Goal: Task Accomplishment & Management: Use online tool/utility

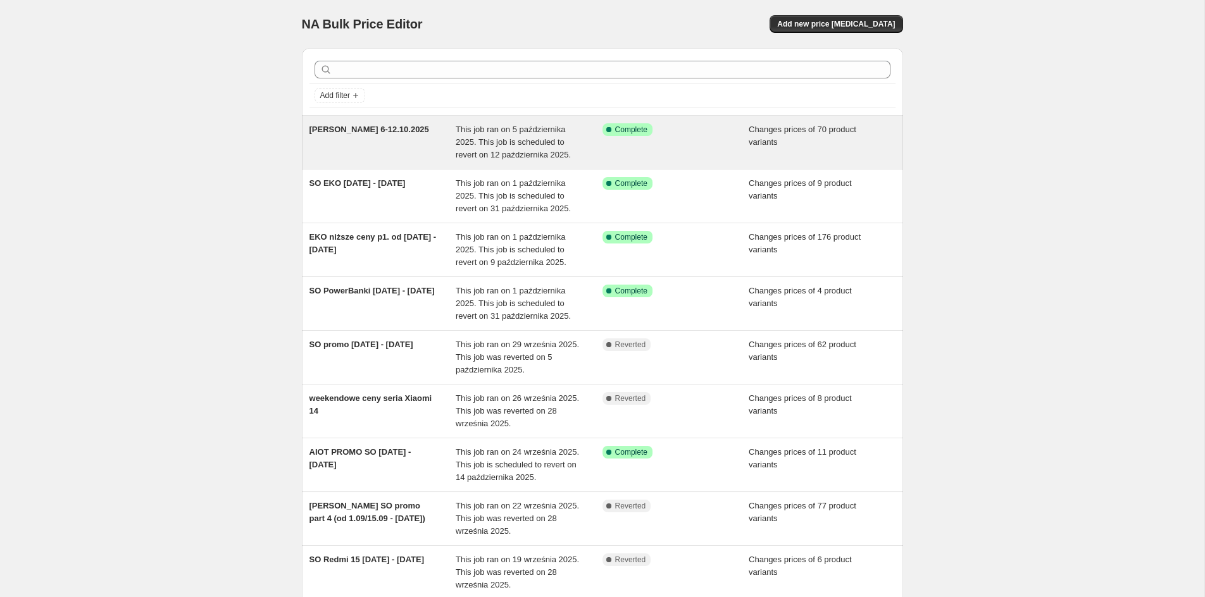
click at [741, 139] on div "Success Complete Complete" at bounding box center [675, 142] width 147 height 38
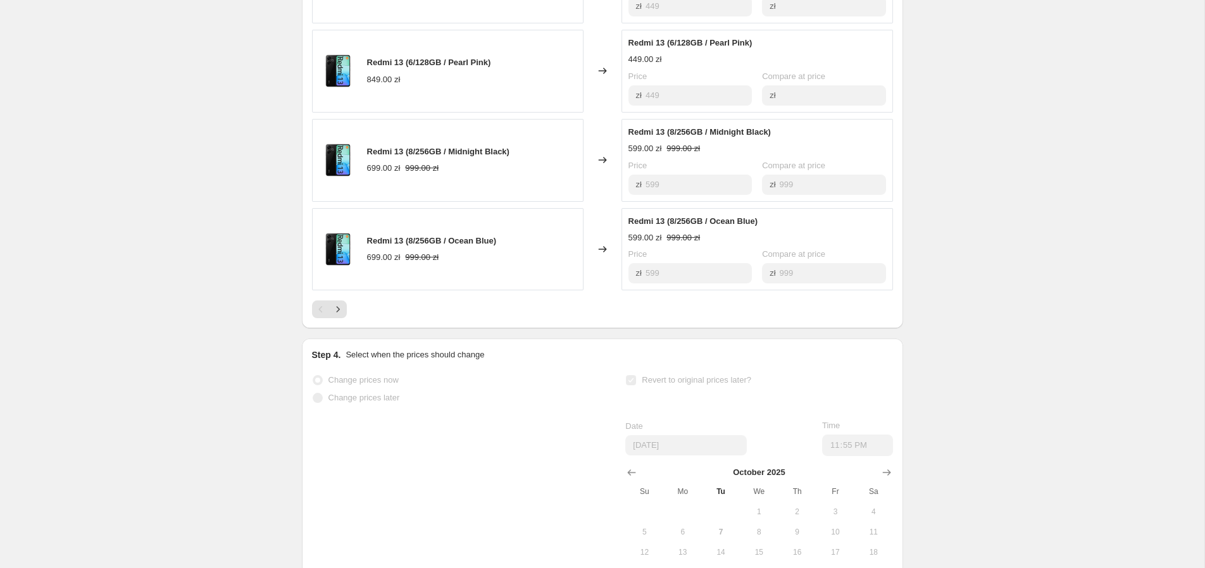
scroll to position [891, 0]
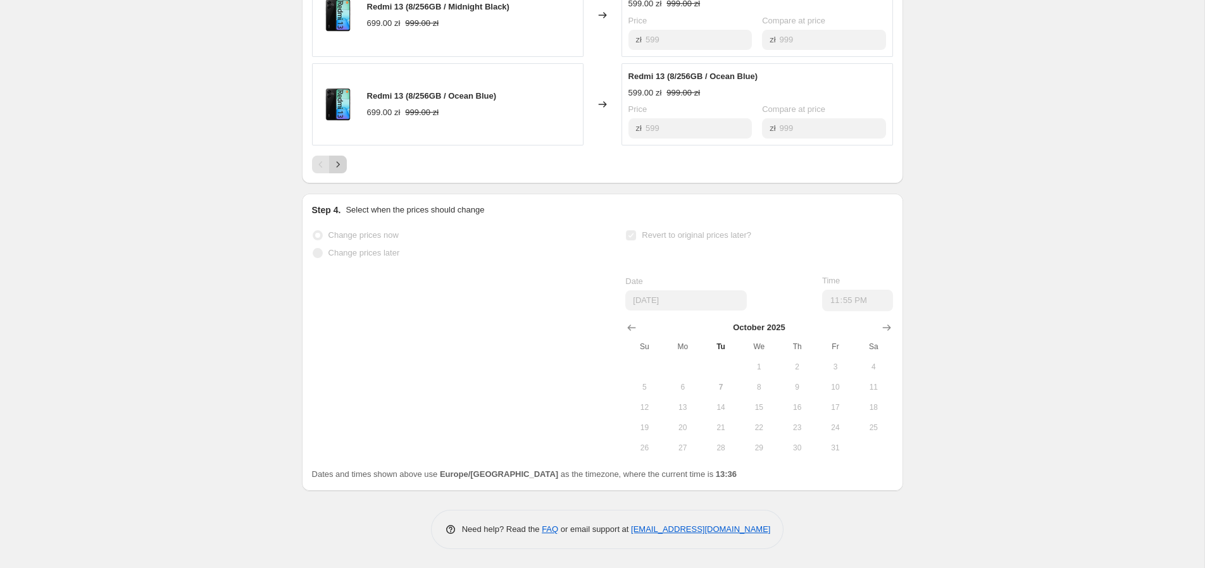
click at [340, 169] on icon "Next" at bounding box center [338, 164] width 13 height 13
click at [339, 165] on icon "Next" at bounding box center [337, 165] width 3 height 6
click at [335, 162] on icon "Next" at bounding box center [338, 164] width 13 height 13
click at [332, 167] on icon "Next" at bounding box center [338, 164] width 13 height 13
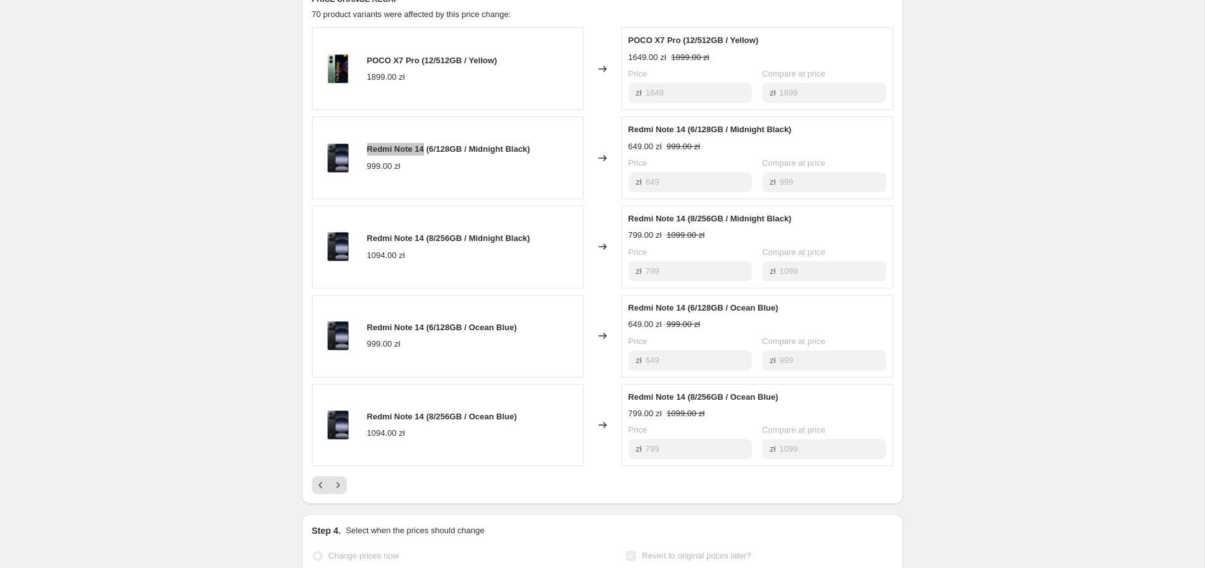
scroll to position [571, 0]
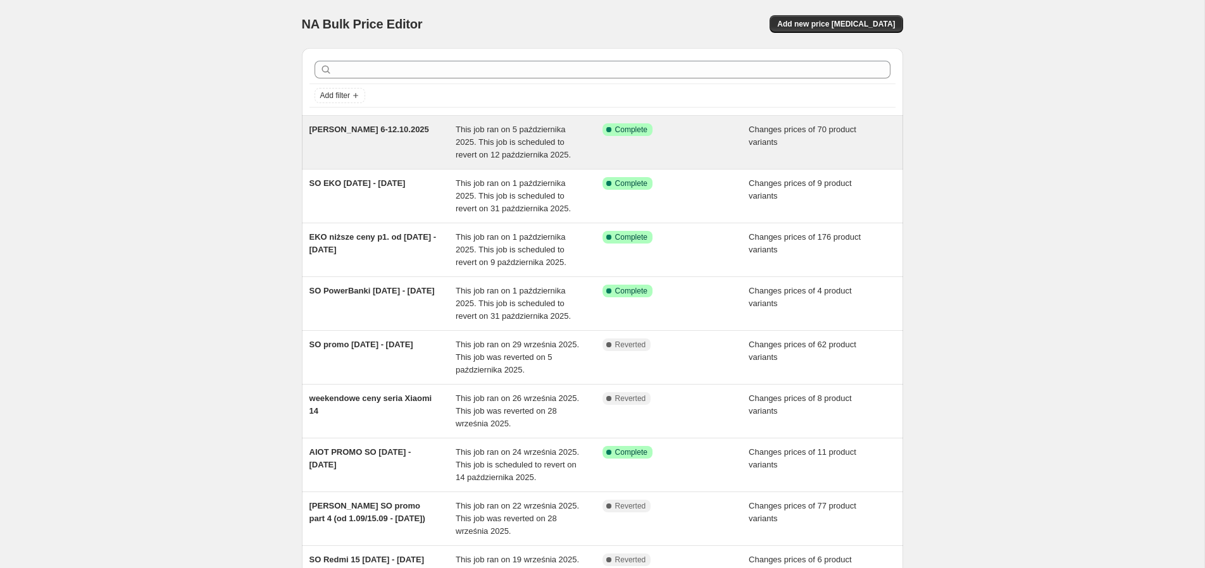
click at [376, 137] on div "[PERSON_NAME] 6-12.10.2025" at bounding box center [382, 142] width 147 height 38
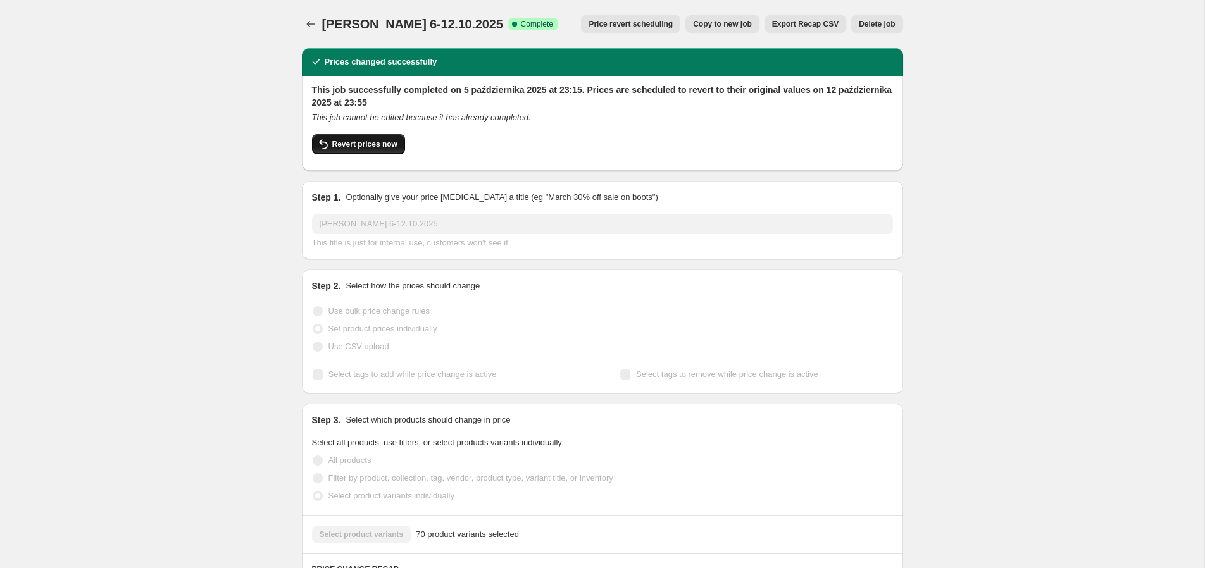
click at [375, 144] on span "Revert prices now" at bounding box center [364, 144] width 65 height 10
checkbox input "false"
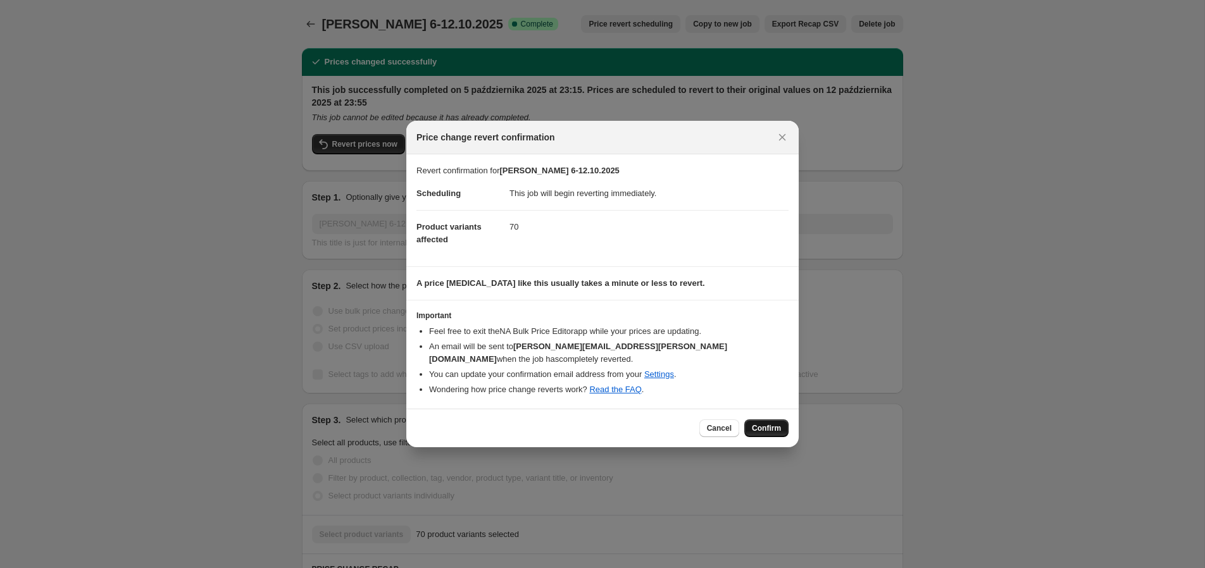
click at [763, 425] on span "Confirm" at bounding box center [766, 428] width 29 height 10
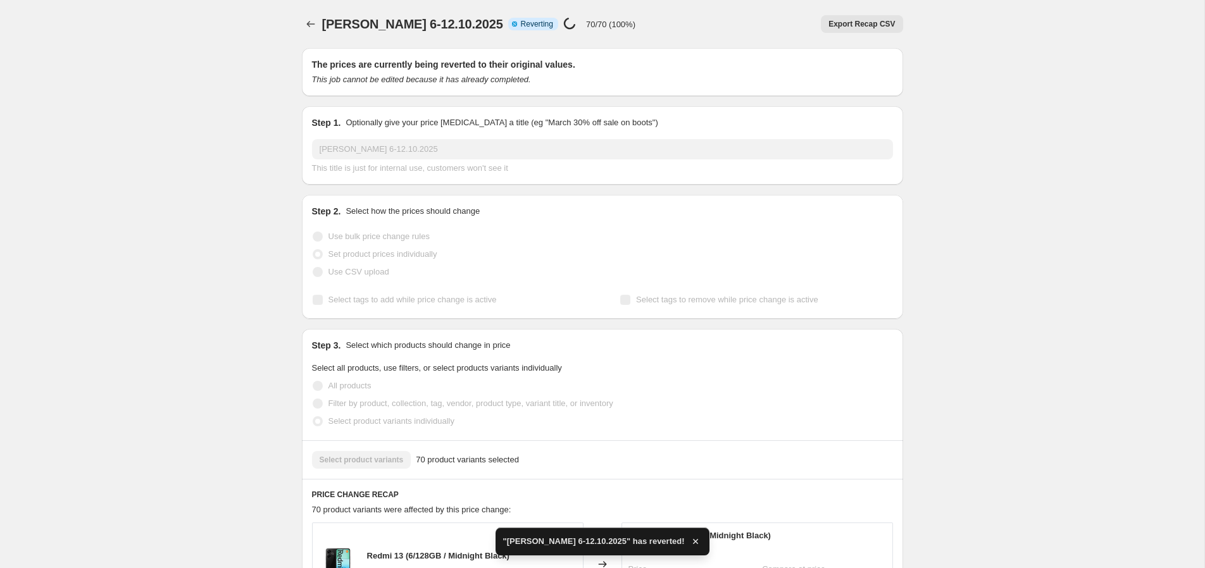
checkbox input "true"
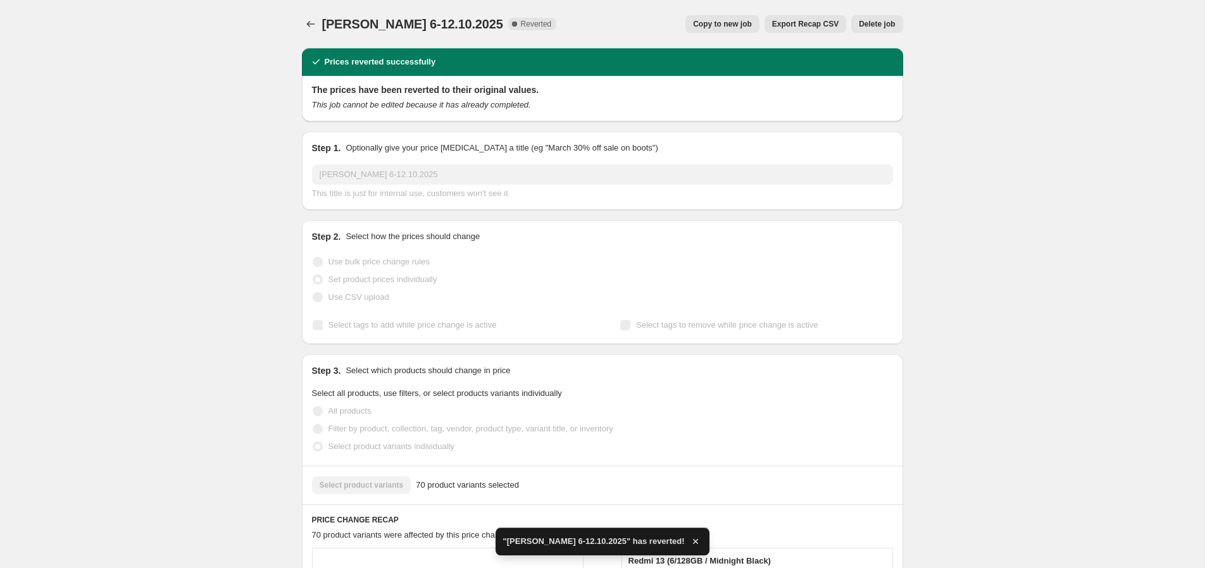
click at [737, 22] on span "Copy to new job" at bounding box center [722, 24] width 59 height 10
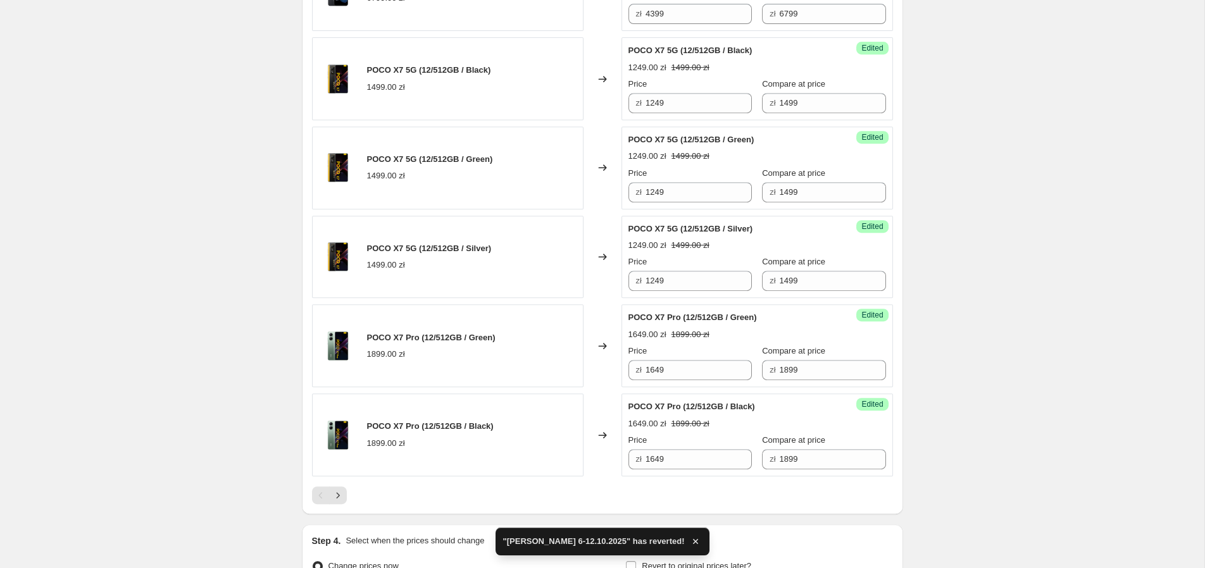
scroll to position [1909, 0]
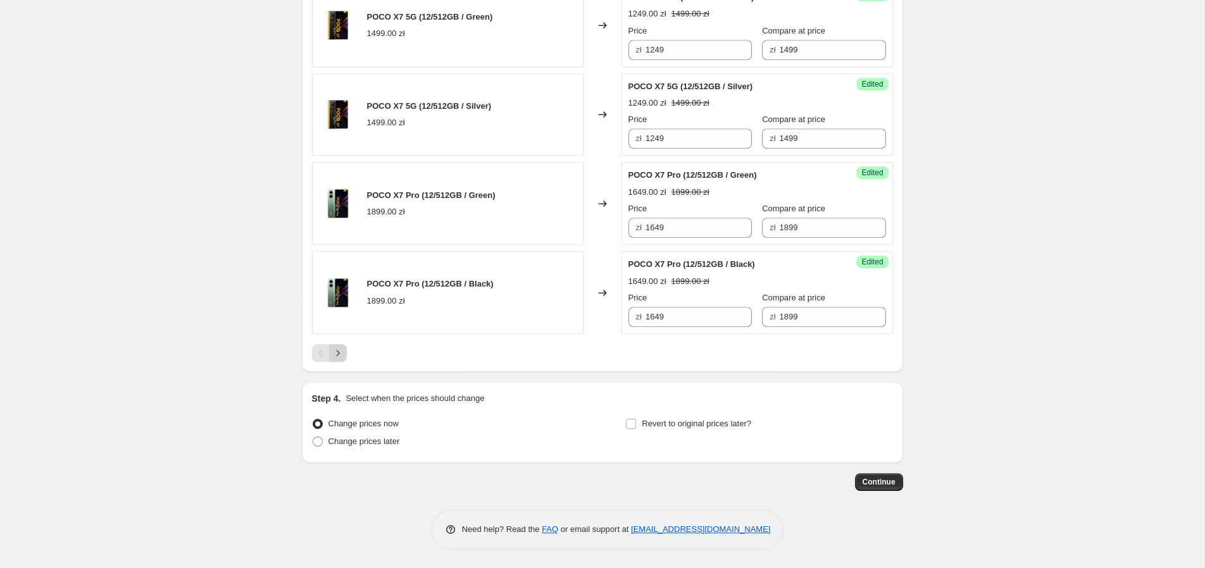
click at [340, 356] on icon "Next" at bounding box center [338, 353] width 13 height 13
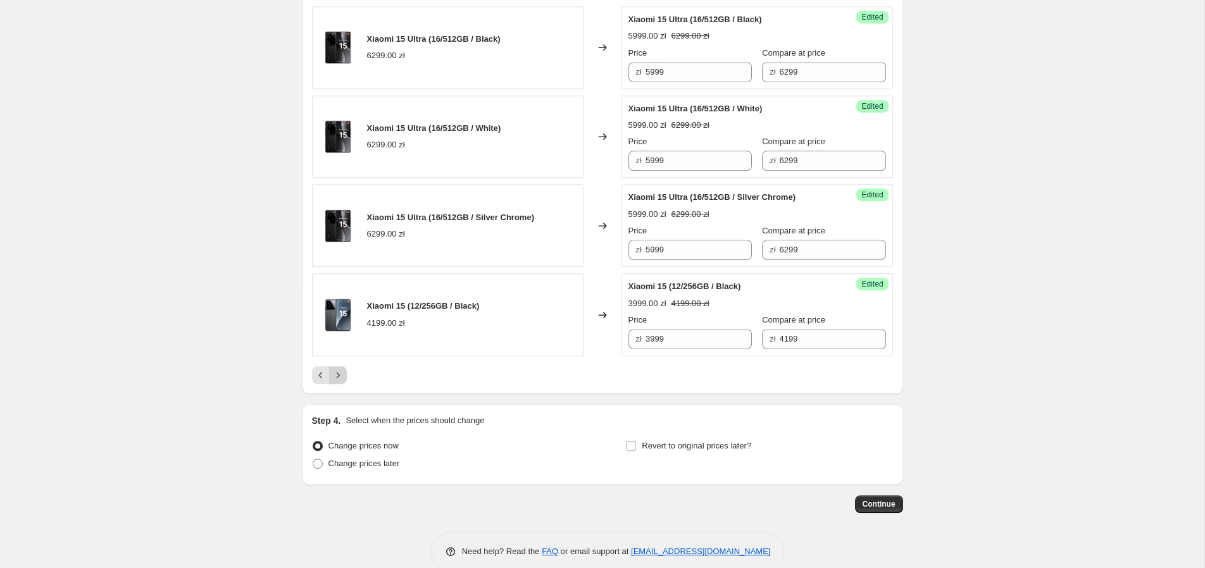
click at [343, 382] on icon "Next" at bounding box center [338, 375] width 13 height 13
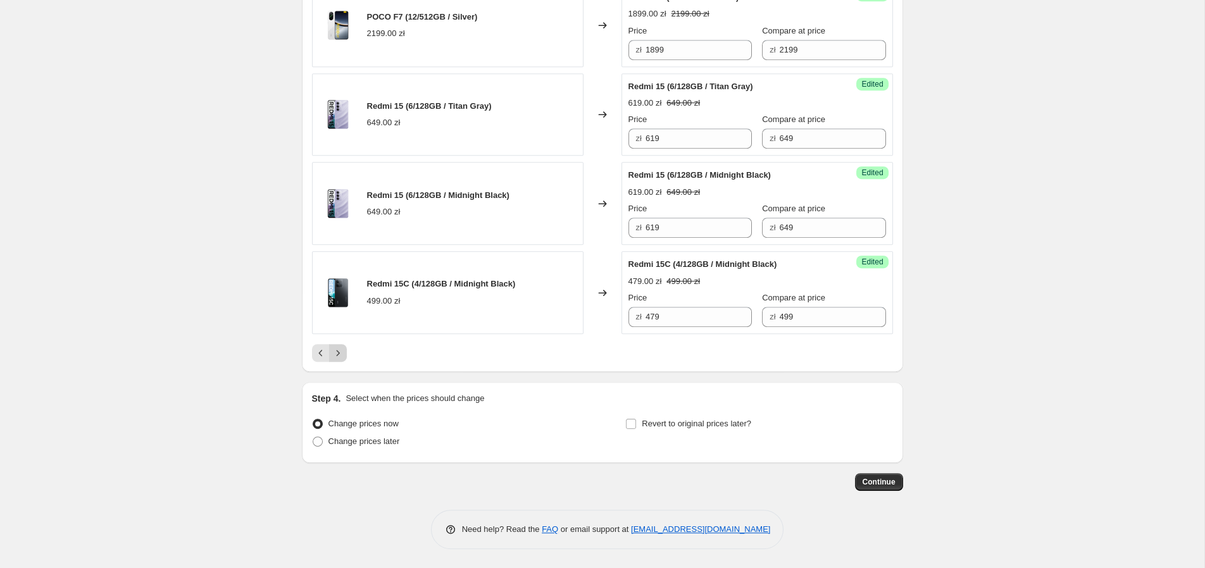
click at [346, 355] on button "Next" at bounding box center [338, 353] width 18 height 18
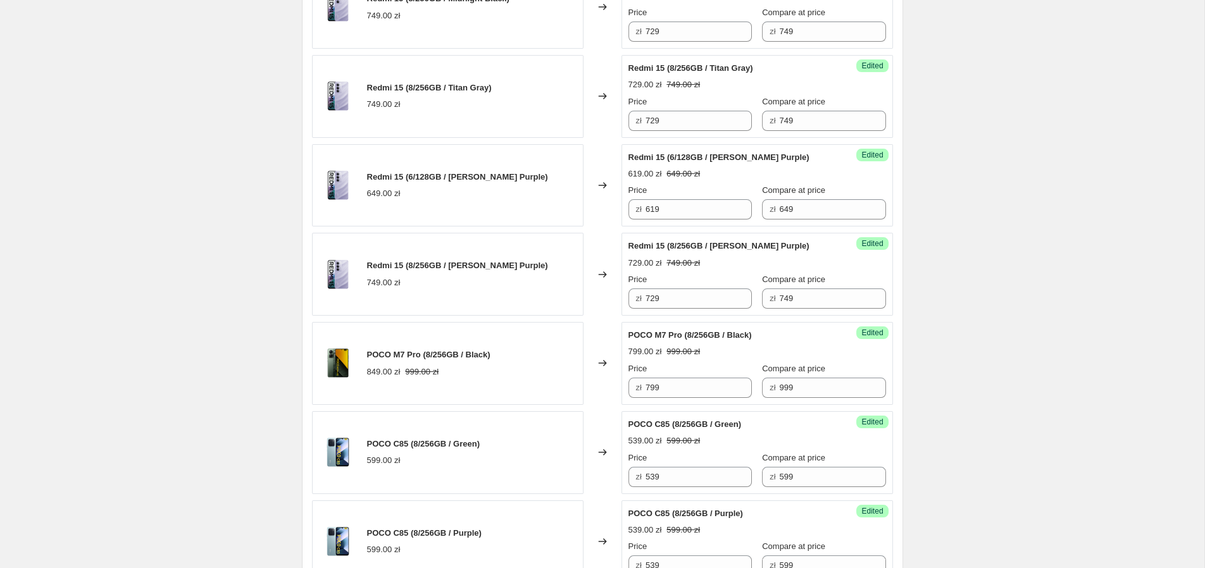
scroll to position [1016, 0]
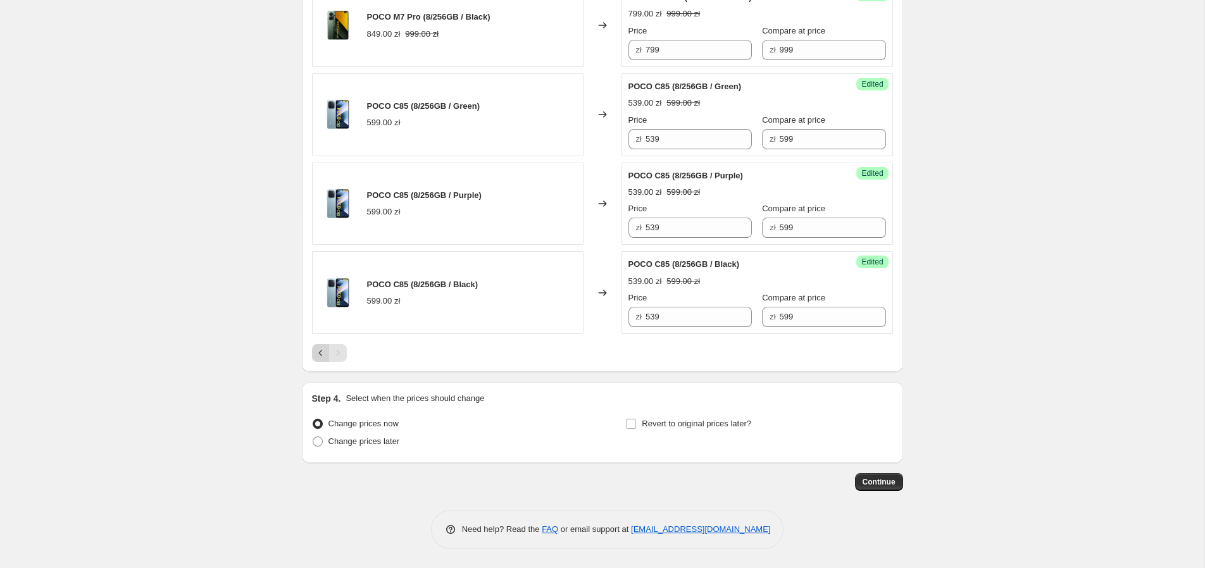
click at [316, 361] on button "Previous" at bounding box center [321, 353] width 18 height 18
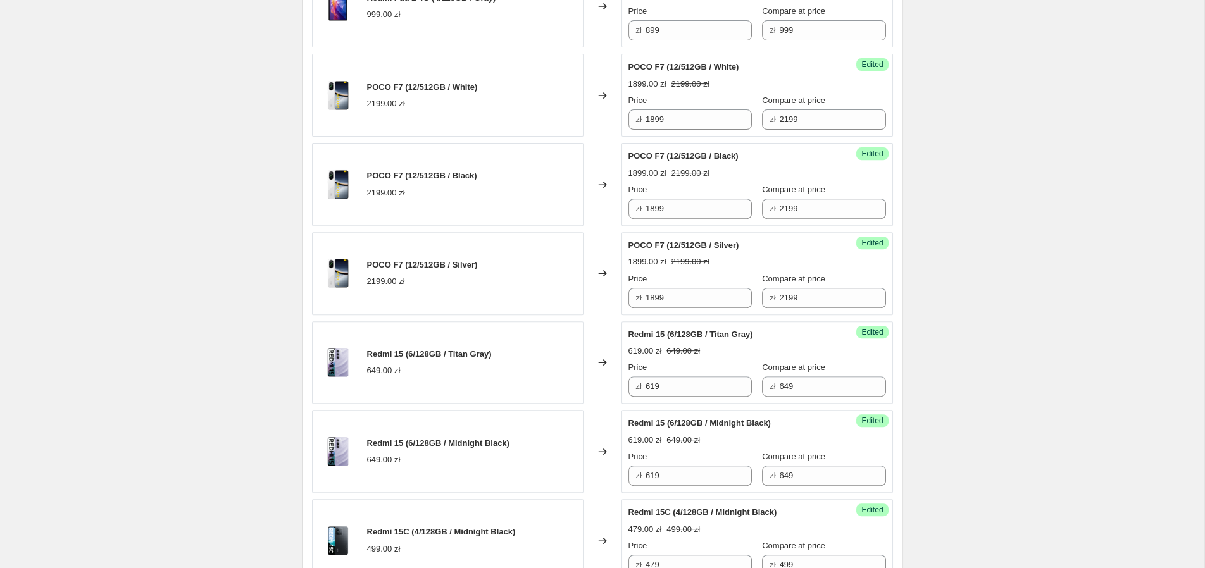
scroll to position [1830, 0]
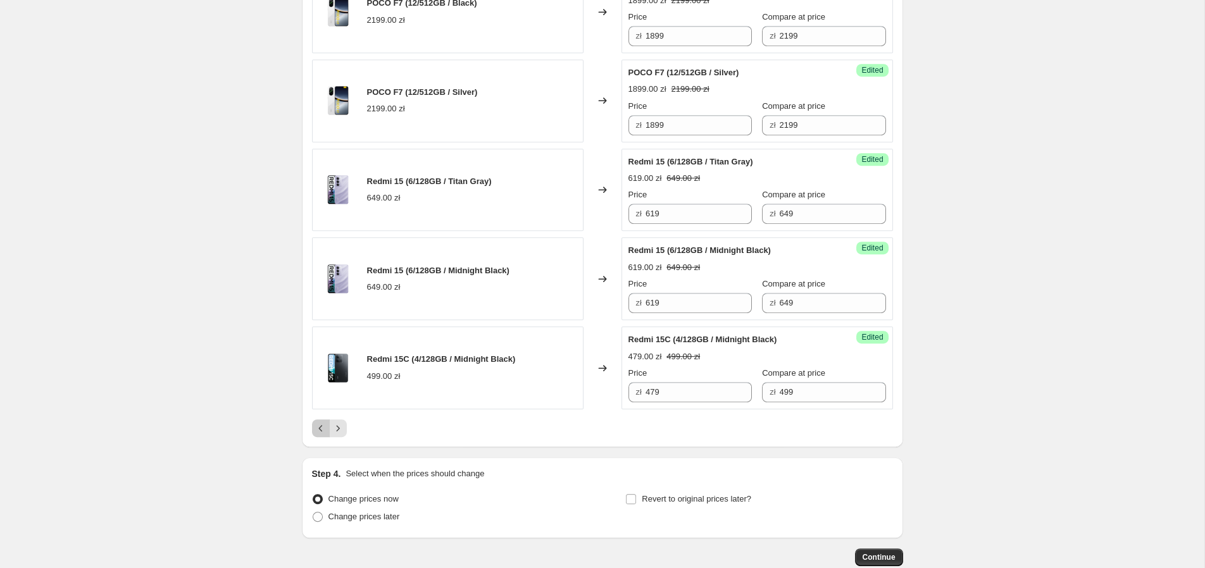
click at [318, 426] on icon "Previous" at bounding box center [320, 428] width 13 height 13
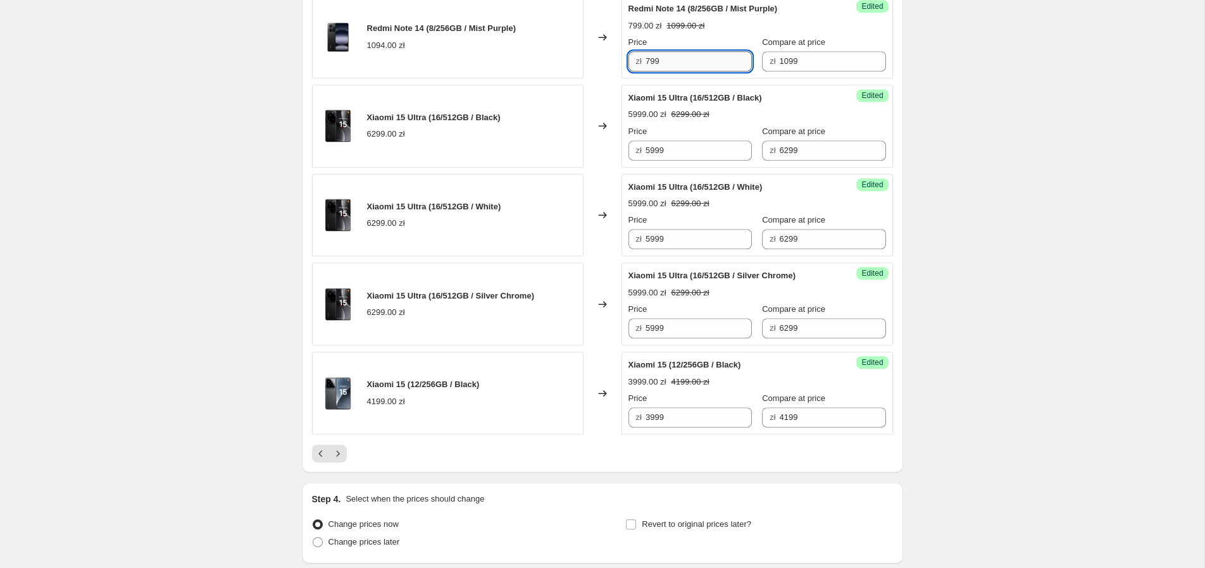
click at [650, 71] on input "799" at bounding box center [698, 61] width 106 height 20
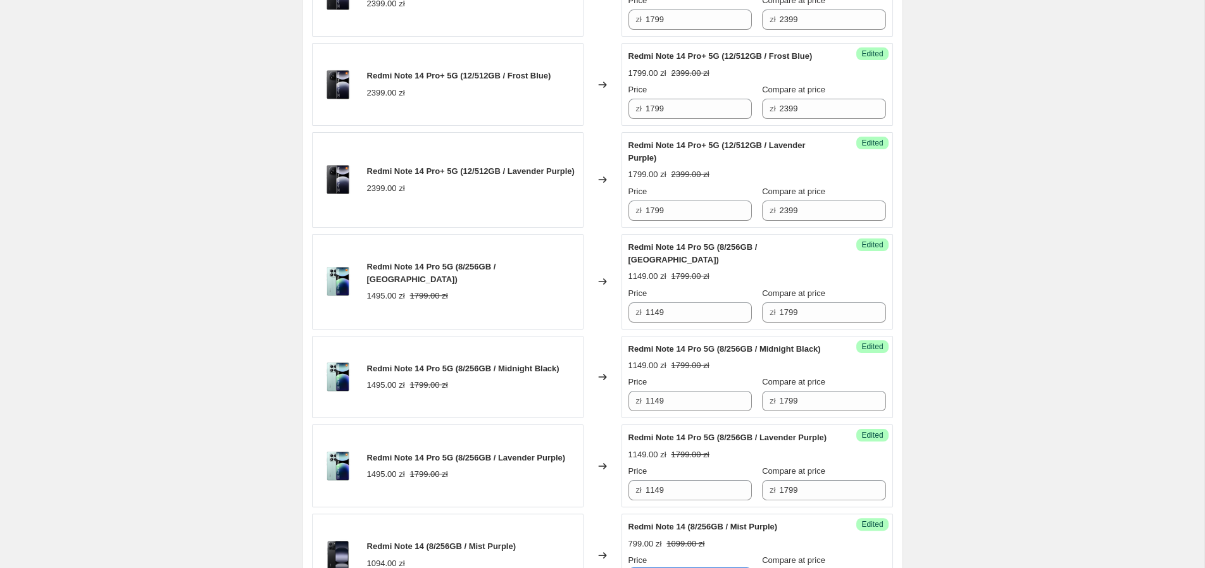
scroll to position [1288, 0]
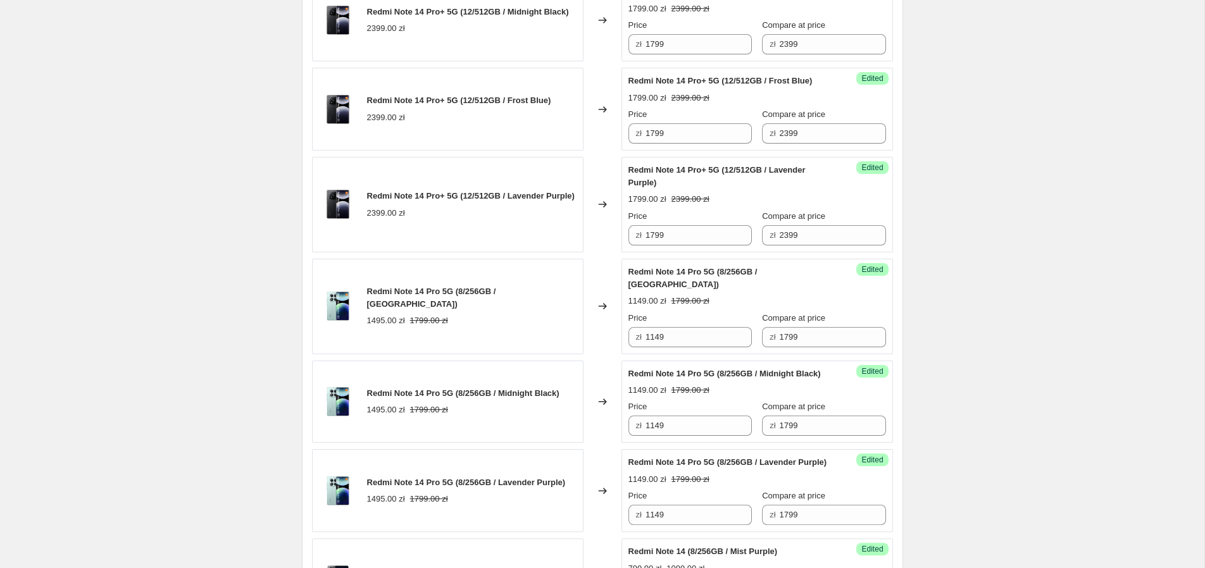
type input "749"
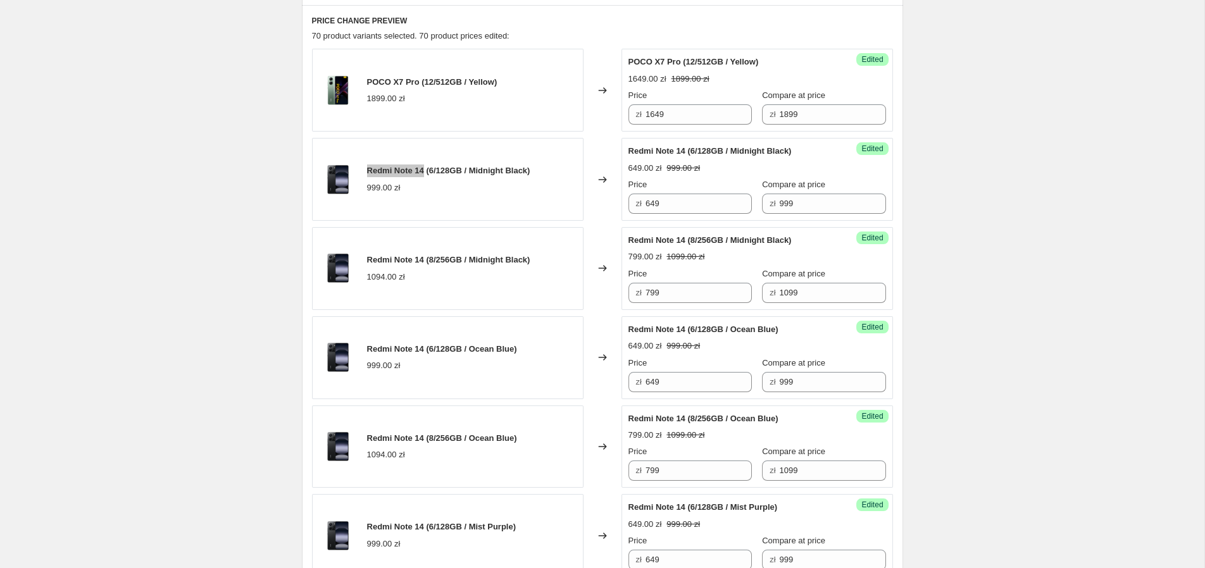
scroll to position [438, 0]
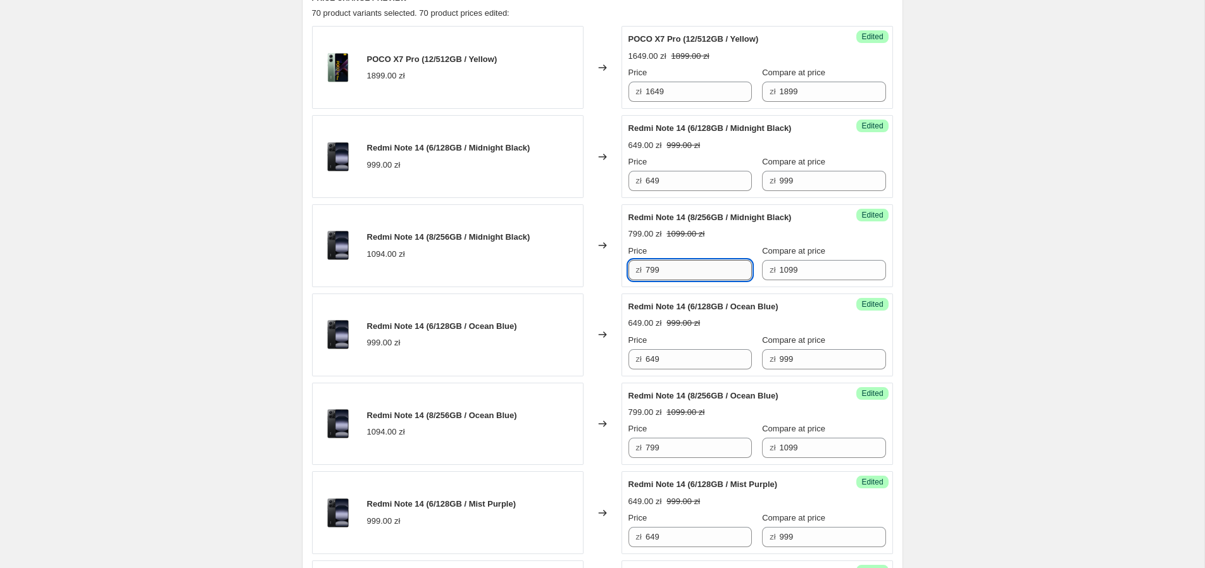
click at [671, 264] on input "799" at bounding box center [698, 270] width 106 height 20
paste input "4"
type input "749"
click at [676, 448] on input "799" at bounding box center [698, 448] width 106 height 20
paste input "4"
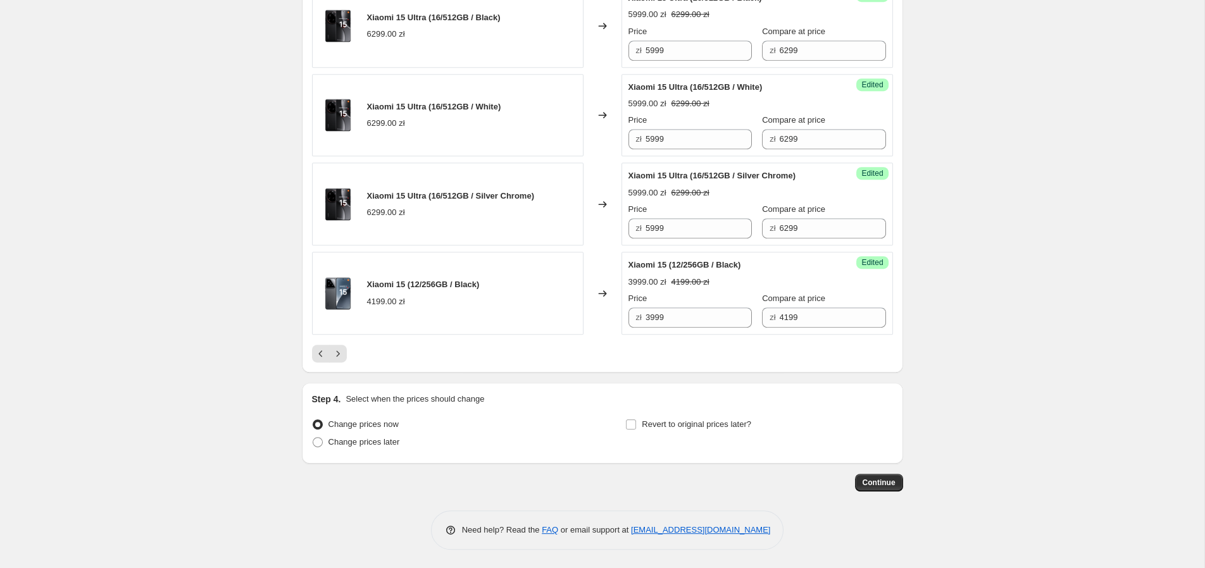
scroll to position [1960, 0]
type input "749"
click at [652, 424] on span "Revert to original prices later?" at bounding box center [696, 423] width 109 height 9
click at [636, 424] on input "Revert to original prices later?" at bounding box center [631, 424] width 10 height 10
checkbox input "true"
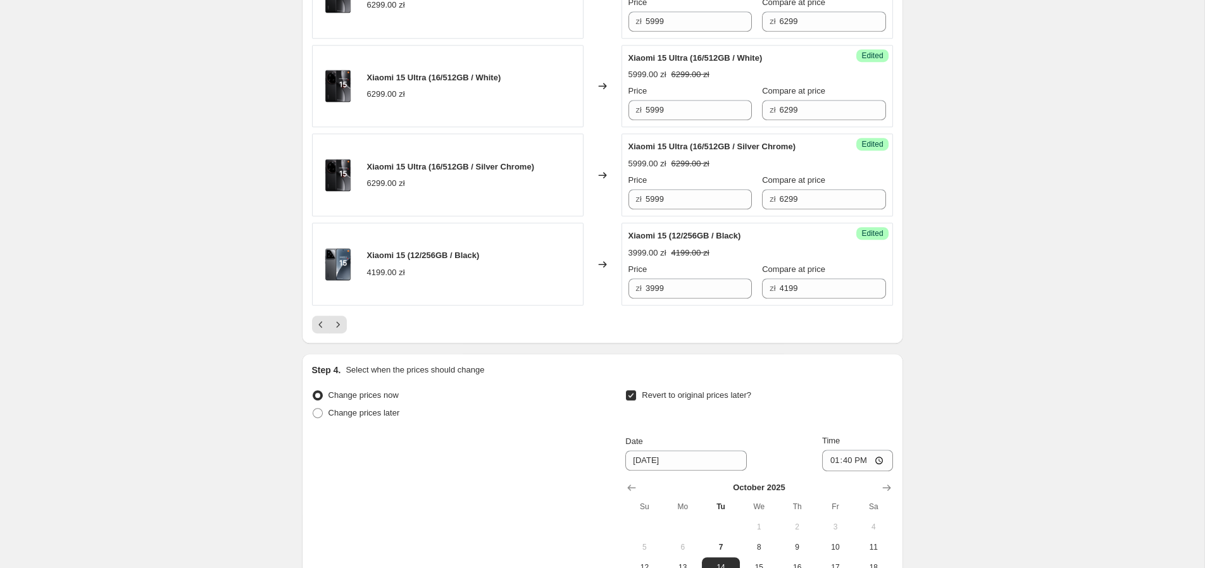
scroll to position [2175, 0]
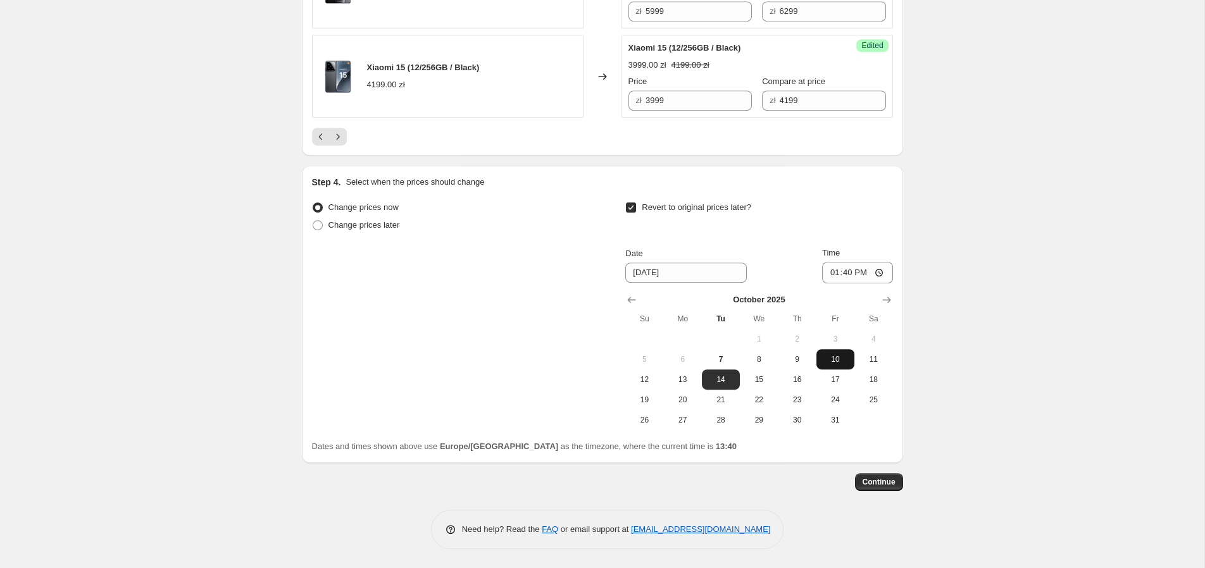
click at [831, 359] on span "10" at bounding box center [835, 359] width 28 height 10
type input "[DATE]"
click at [864, 277] on input "13:40" at bounding box center [857, 273] width 71 height 22
type input "23:55"
click at [877, 478] on span "Continue" at bounding box center [878, 482] width 33 height 10
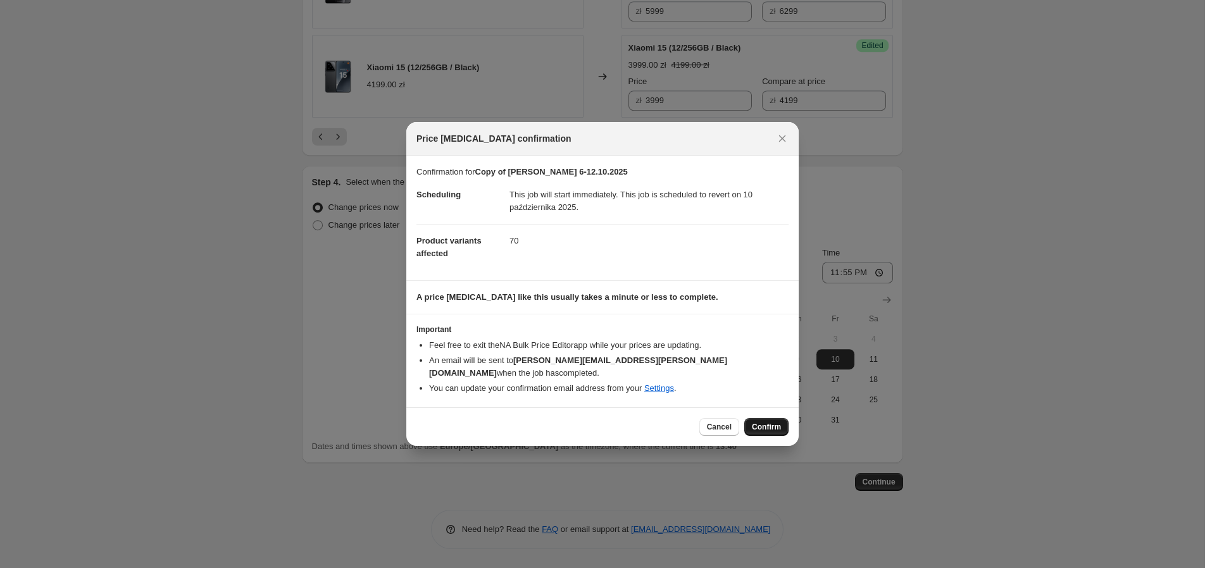
click at [764, 422] on span "Confirm" at bounding box center [766, 427] width 29 height 10
